Goal: Communication & Community: Answer question/provide support

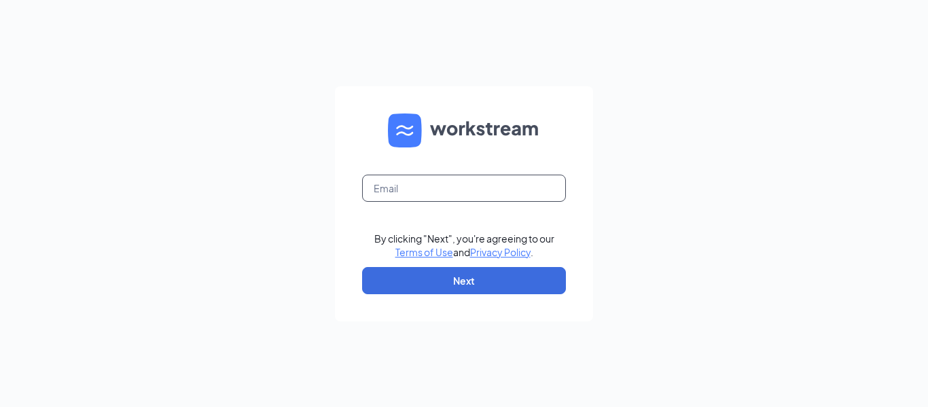
drag, startPoint x: 406, startPoint y: 187, endPoint x: 417, endPoint y: 198, distance: 15.9
click at [406, 187] on input "text" at bounding box center [464, 188] width 204 height 27
type input "[EMAIL_ADDRESS][DOMAIN_NAME]"
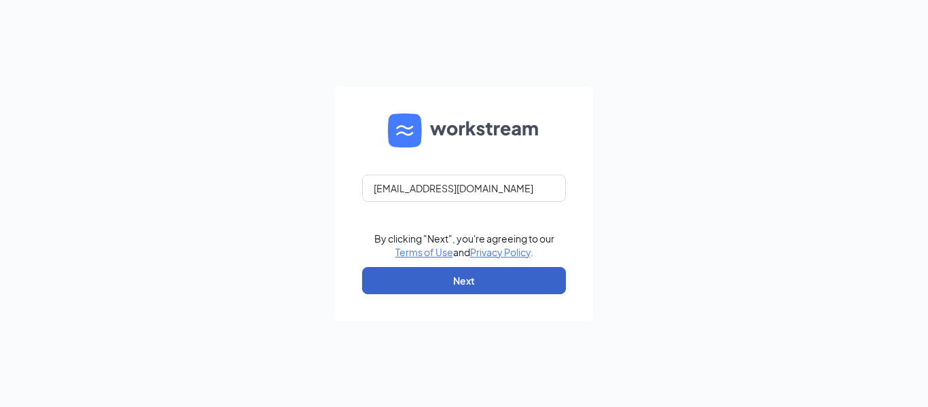
drag, startPoint x: 450, startPoint y: 278, endPoint x: 455, endPoint y: 286, distance: 9.4
click at [451, 278] on button "Next" at bounding box center [464, 280] width 204 height 27
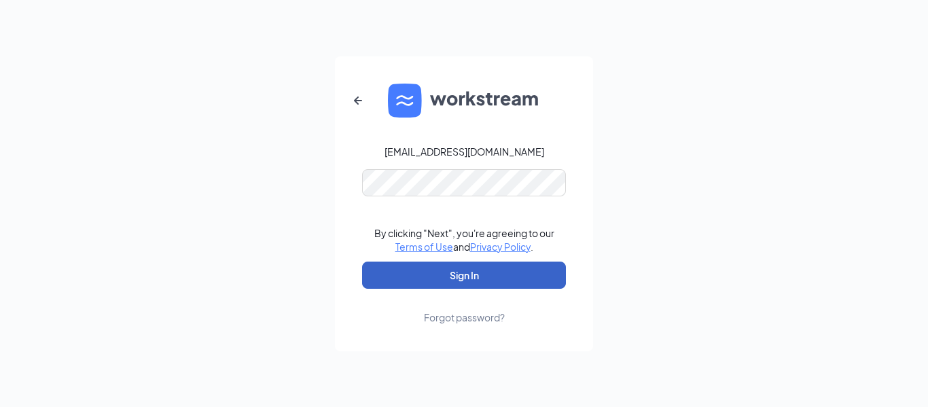
click at [492, 283] on button "Sign In" at bounding box center [464, 275] width 204 height 27
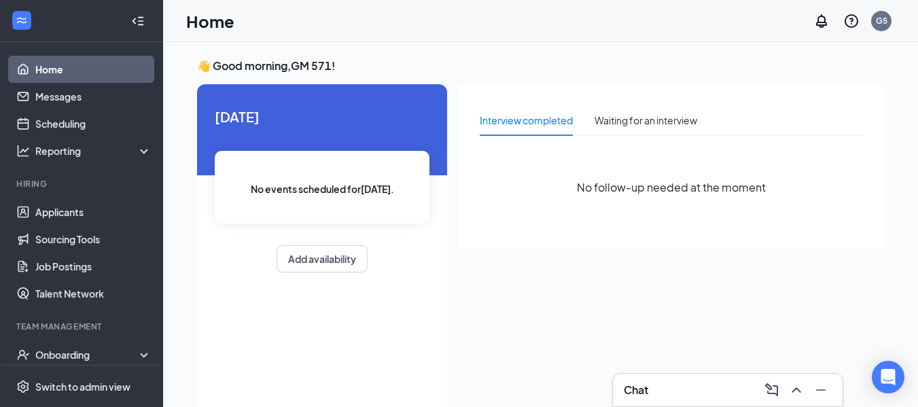
click at [660, 393] on div "Chat" at bounding box center [728, 390] width 208 height 22
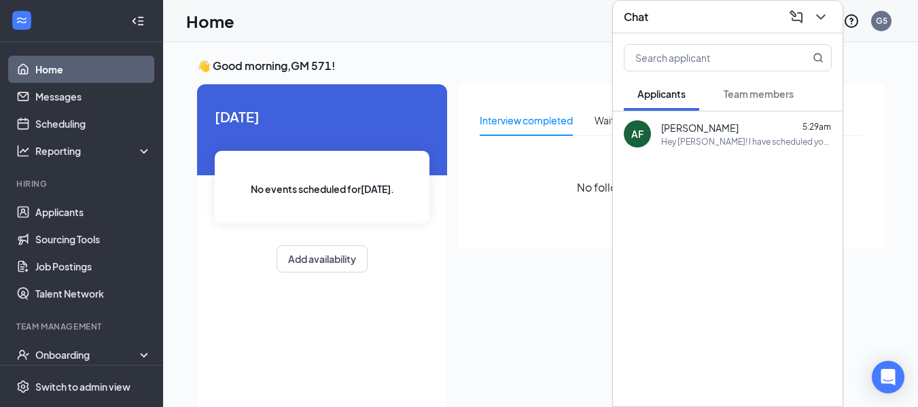
click at [708, 142] on div "Hey Athena! I have scheduled you for an interview for Thurs. at 2:15 just to ge…" at bounding box center [746, 142] width 171 height 12
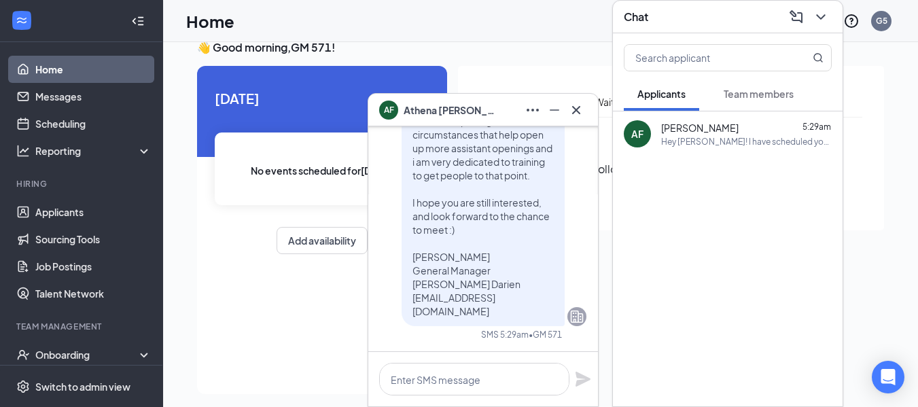
scroll to position [29, 0]
